Goal: Find specific page/section: Find specific page/section

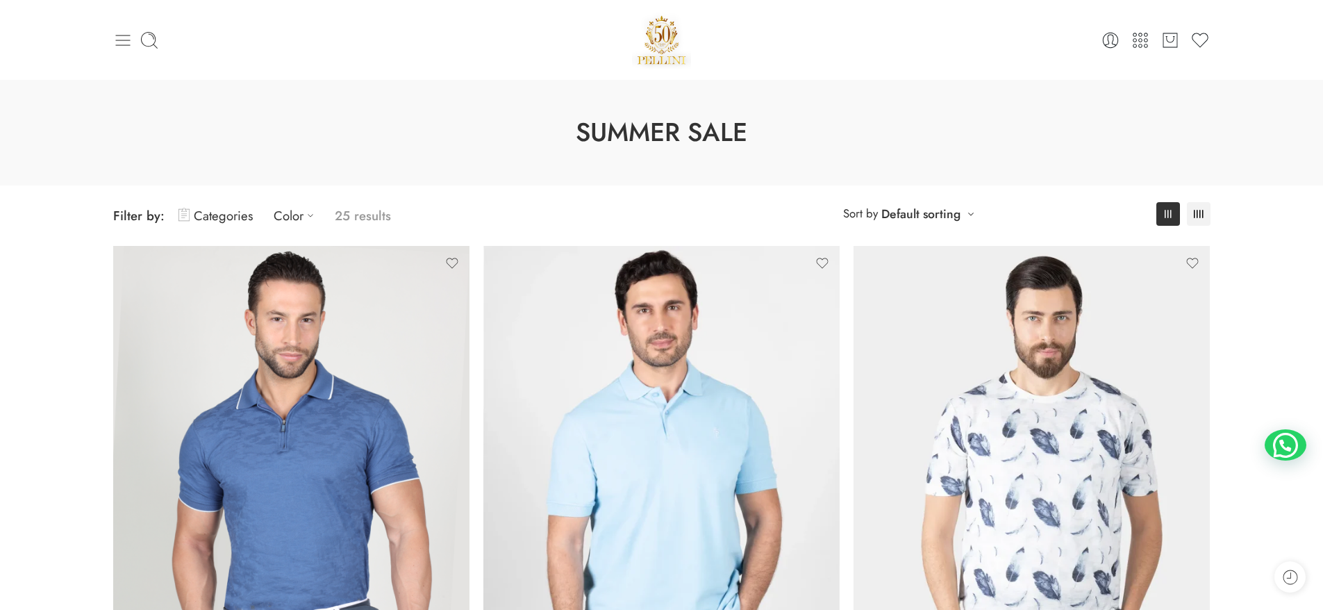
click at [130, 37] on icon at bounding box center [122, 40] width 19 height 19
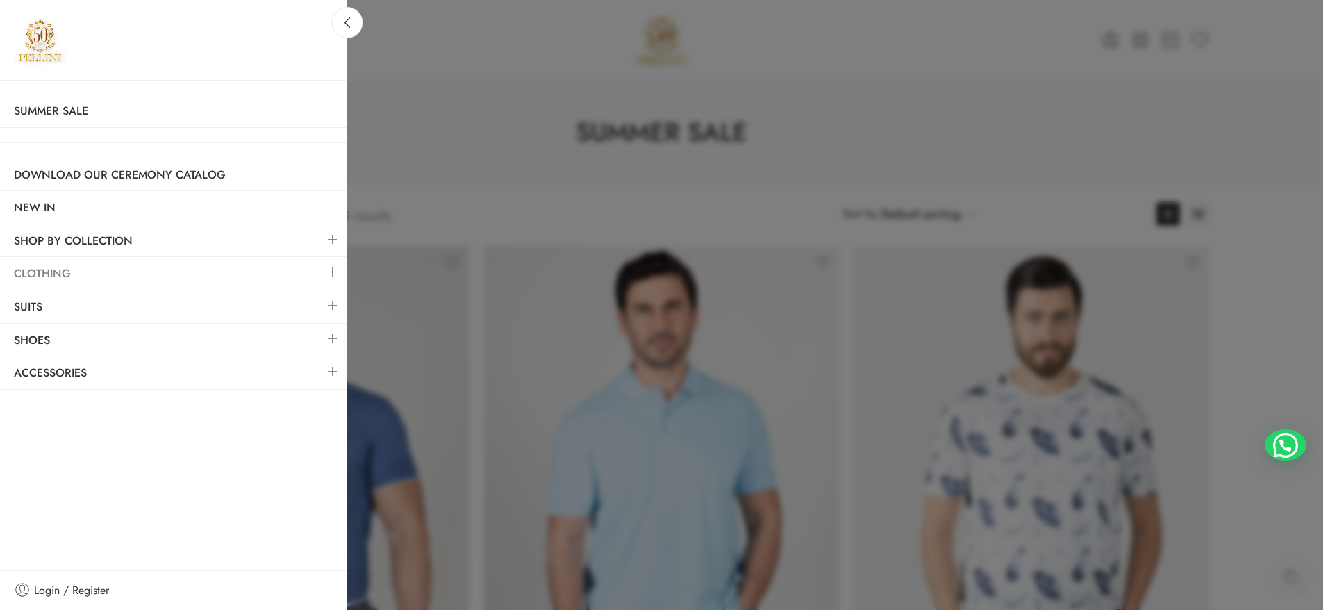
click at [233, 269] on link "Clothing" at bounding box center [173, 274] width 347 height 32
click at [331, 273] on link at bounding box center [332, 272] width 29 height 30
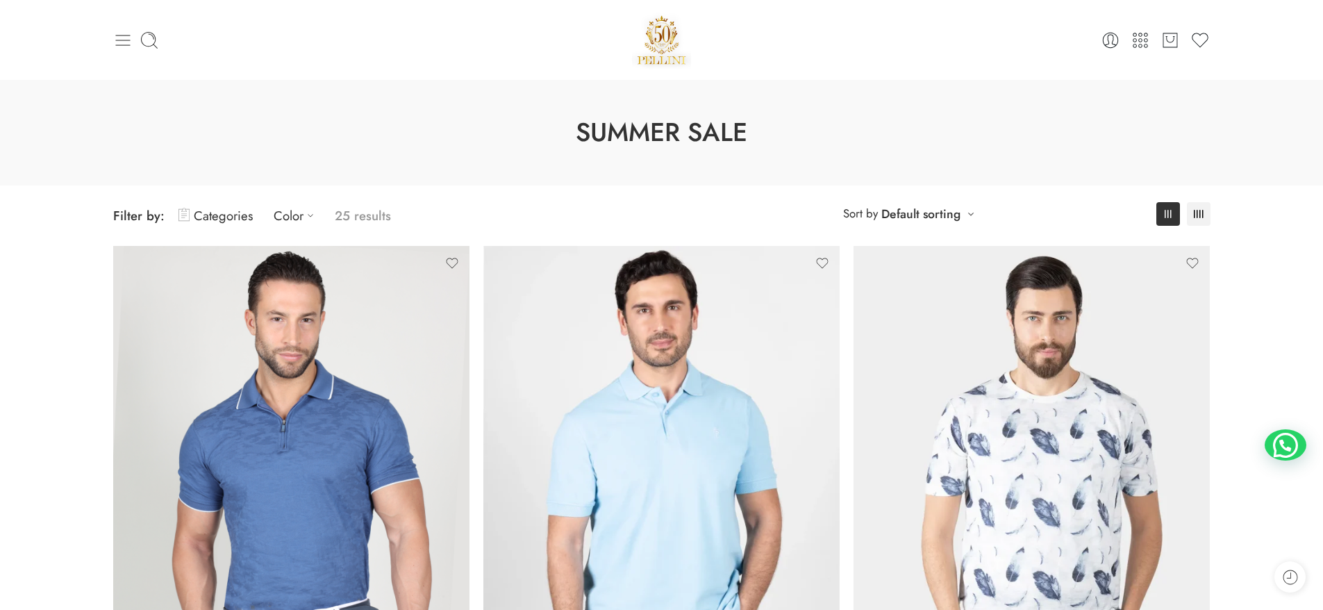
click at [129, 44] on icon at bounding box center [122, 40] width 19 height 19
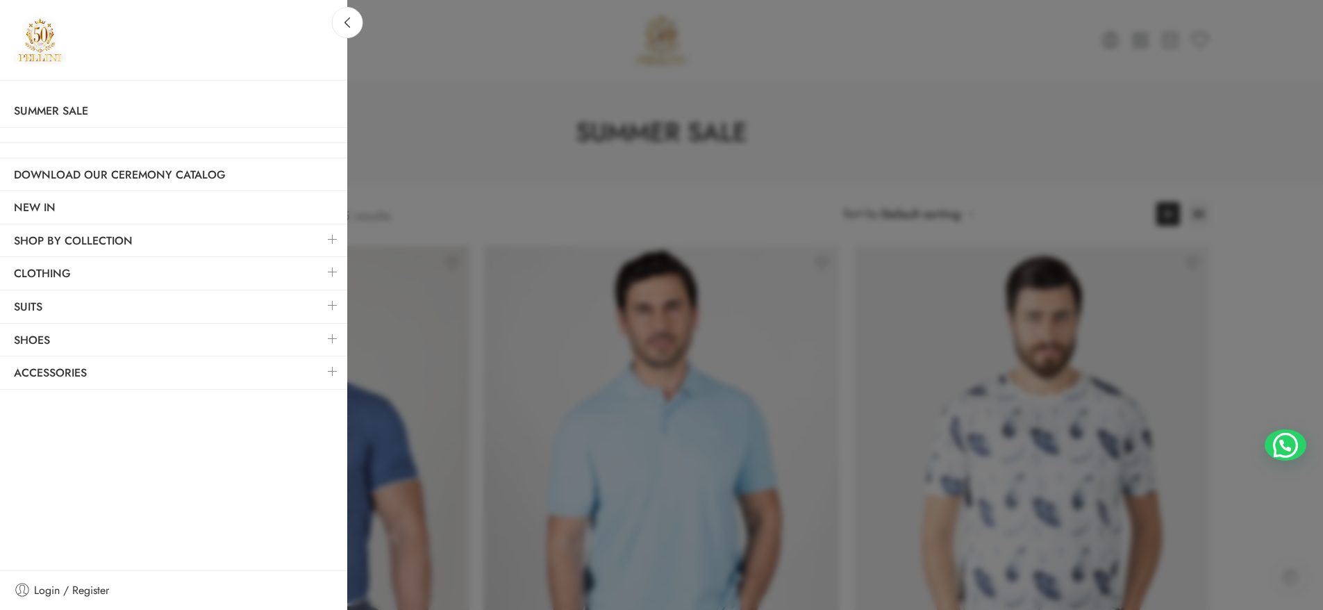
click at [333, 274] on link at bounding box center [332, 272] width 29 height 30
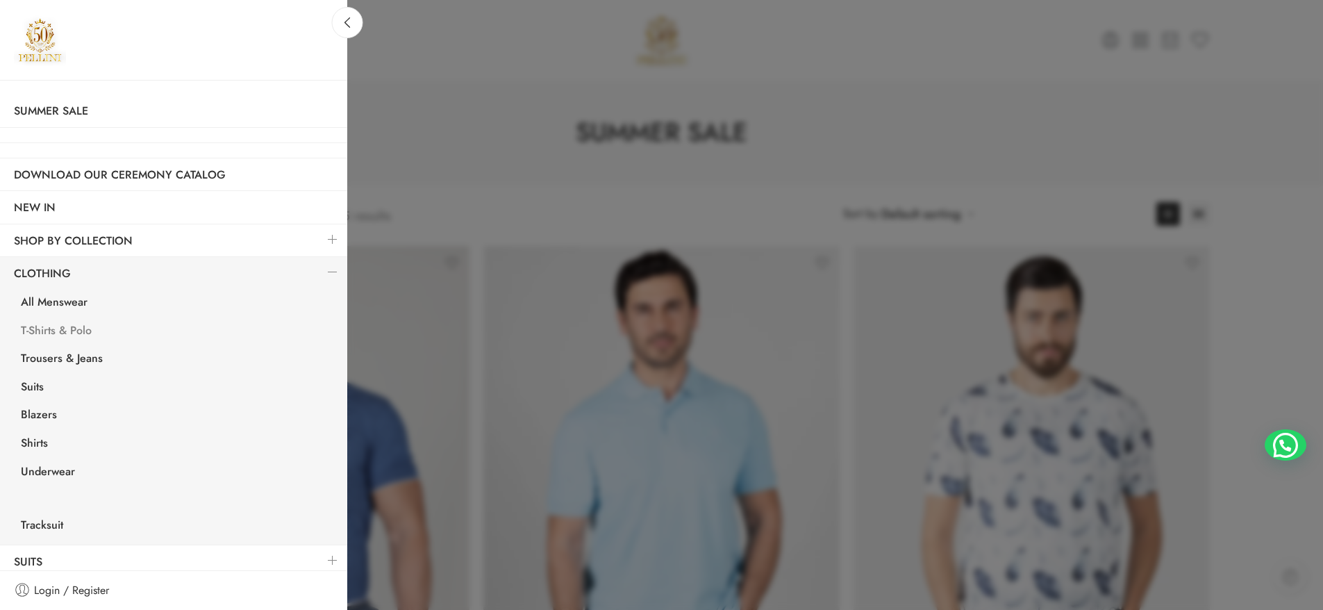
click at [70, 331] on link "T-Shirts & Polo" at bounding box center [177, 332] width 340 height 28
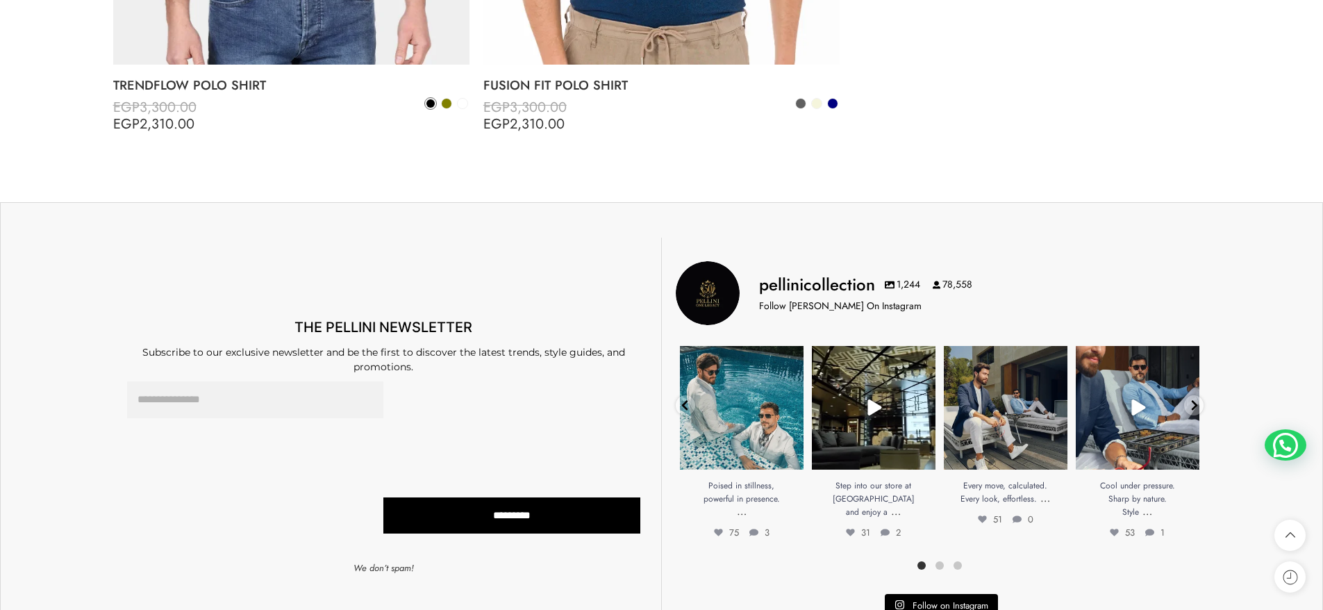
scroll to position [4595, 0]
